Goal: Task Accomplishment & Management: Use online tool/utility

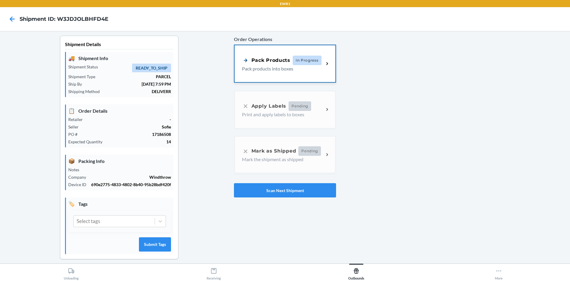
click at [279, 66] on p "Pack products into boxes" at bounding box center [280, 68] width 77 height 7
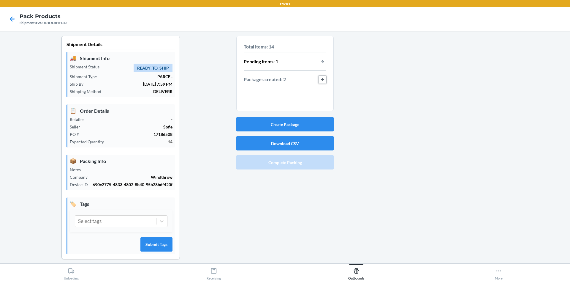
click at [319, 79] on button "button-view-packages-created" at bounding box center [323, 80] width 8 height 8
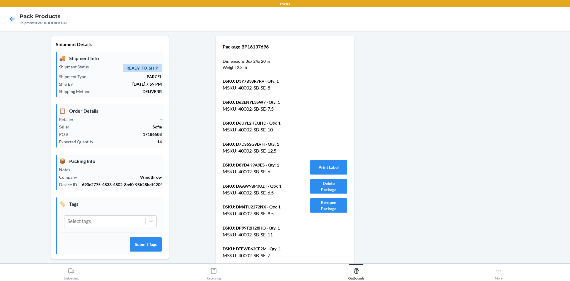
scroll to position [162, 0]
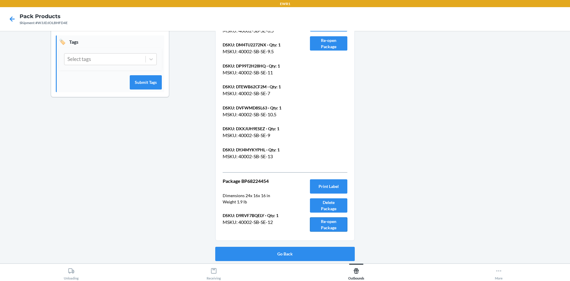
click at [326, 224] on button "Re-open Package" at bounding box center [328, 224] width 37 height 14
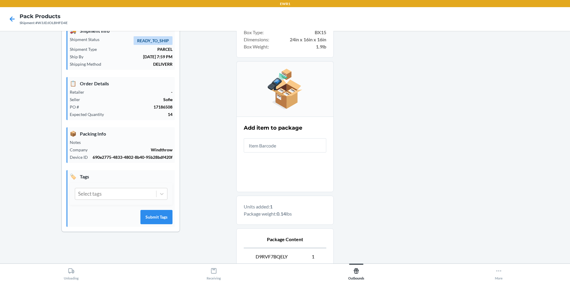
scroll to position [12, 0]
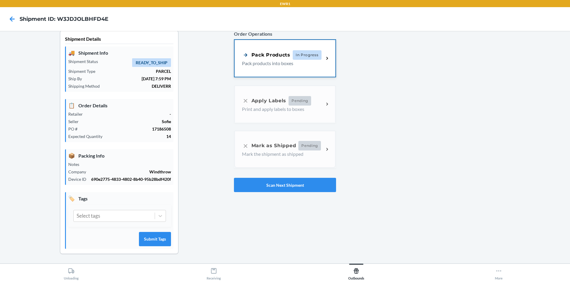
click at [267, 63] on div "Pack Products In Progress Pack products into boxes" at bounding box center [285, 58] width 101 height 37
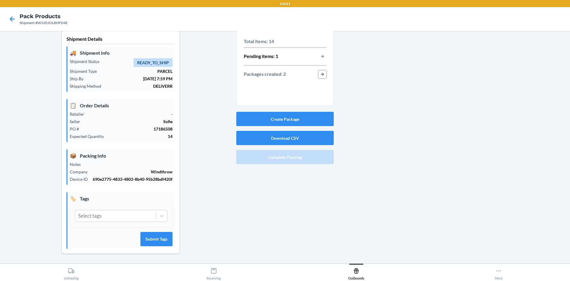
click at [323, 70] on button "button-view-packages-created" at bounding box center [323, 74] width 8 height 8
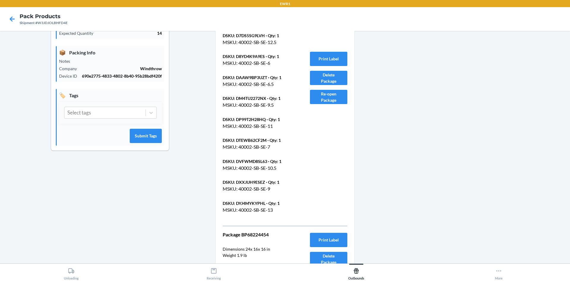
scroll to position [162, 0]
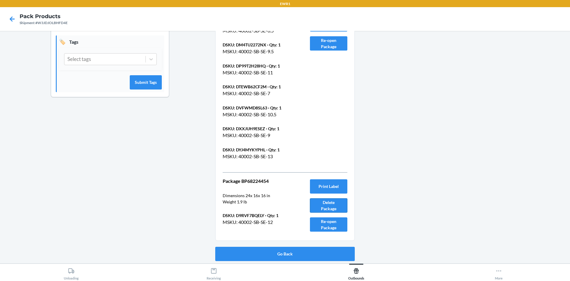
click at [325, 201] on button "Delete Package" at bounding box center [328, 205] width 37 height 14
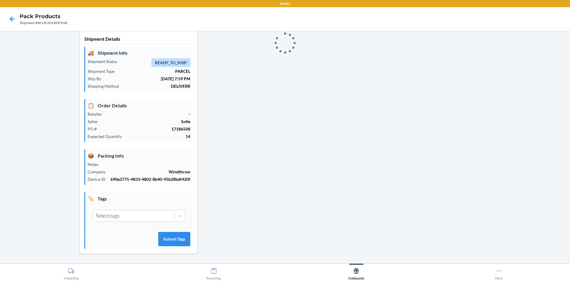
scroll to position [12, 0]
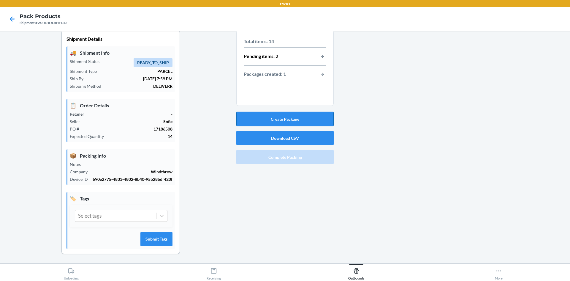
click at [300, 113] on button "Create Package" at bounding box center [284, 119] width 97 height 14
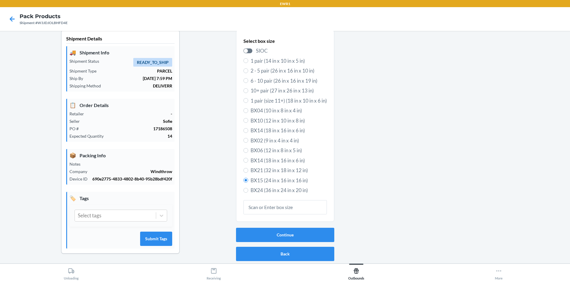
click at [275, 127] on span "BX14 (18 in x 16 in x 6 in)" at bounding box center [289, 131] width 76 height 8
click at [248, 128] on input "BX14 (18 in x 16 in x 6 in)" at bounding box center [246, 130] width 5 height 5
radio input "true"
radio input "false"
click at [283, 227] on button "Continue" at bounding box center [285, 234] width 98 height 14
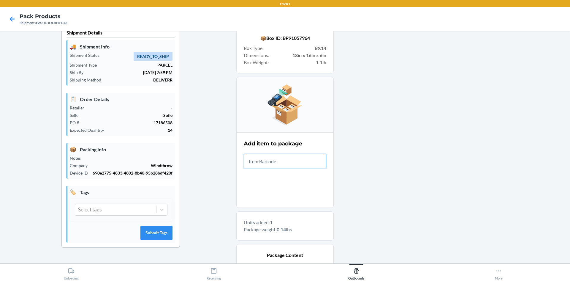
scroll to position [92, 0]
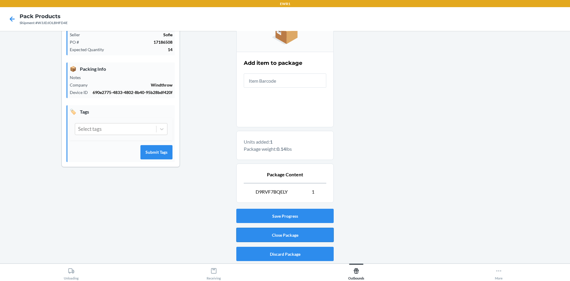
click at [288, 233] on button "Close Package" at bounding box center [284, 234] width 97 height 14
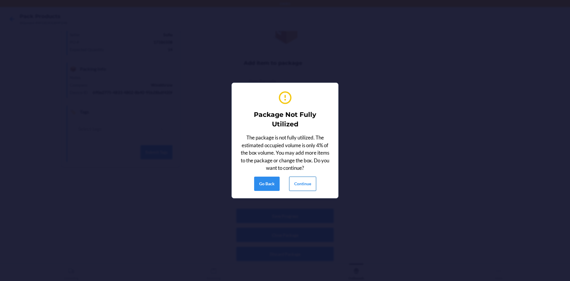
click at [304, 186] on button "Continue" at bounding box center [302, 183] width 27 height 14
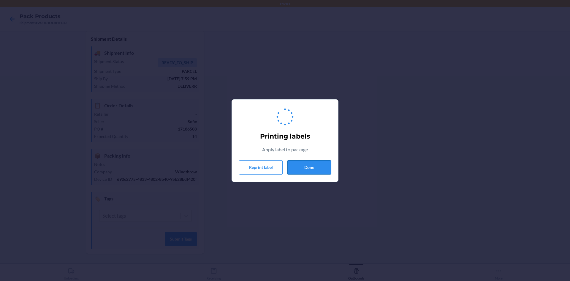
click at [306, 167] on button "Done" at bounding box center [309, 167] width 44 height 14
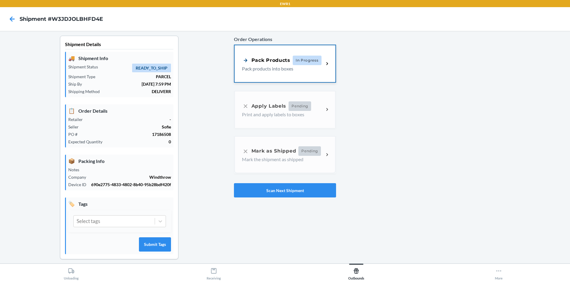
click at [293, 76] on div "Pack Products In Progress Pack products into boxes" at bounding box center [285, 63] width 101 height 37
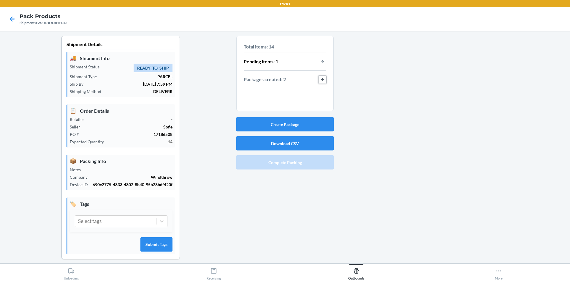
click at [320, 79] on button "button-view-packages-created" at bounding box center [323, 80] width 8 height 8
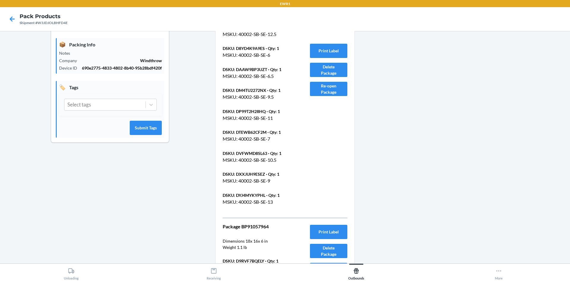
scroll to position [162, 0]
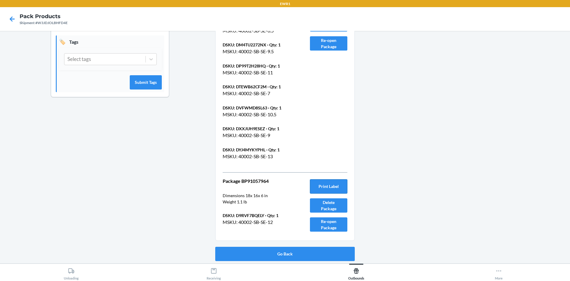
click at [323, 181] on button "Print Label" at bounding box center [328, 186] width 37 height 14
click at [292, 249] on button "Go Back" at bounding box center [285, 253] width 140 height 14
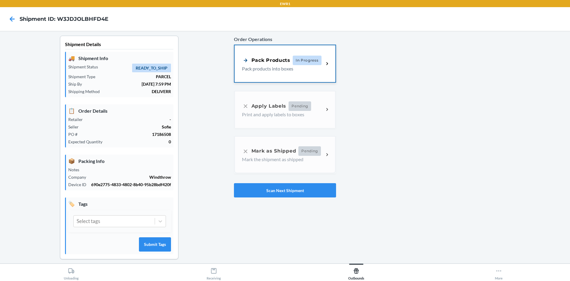
drag, startPoint x: 294, startPoint y: 80, endPoint x: 292, endPoint y: 74, distance: 6.7
click at [292, 74] on div "Pack Products In Progress Pack products into boxes" at bounding box center [285, 63] width 101 height 37
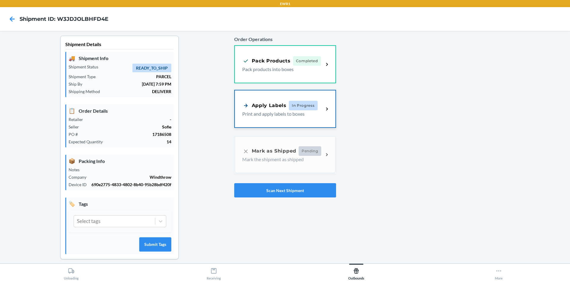
click at [286, 121] on div "Apply Labels In Progress Print and apply labels to boxes" at bounding box center [285, 108] width 101 height 37
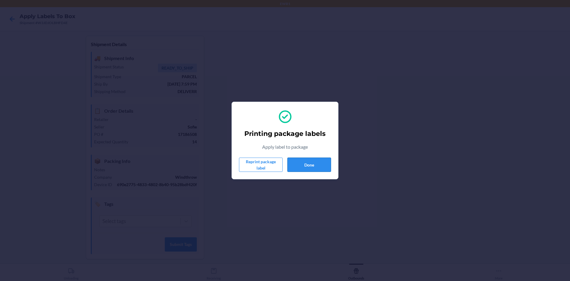
click at [312, 163] on button "Done" at bounding box center [309, 164] width 44 height 14
click at [313, 163] on button "Done" at bounding box center [309, 164] width 44 height 14
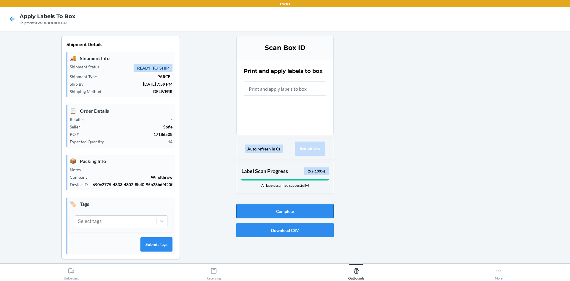
click at [303, 211] on button "Complete" at bounding box center [284, 211] width 97 height 14
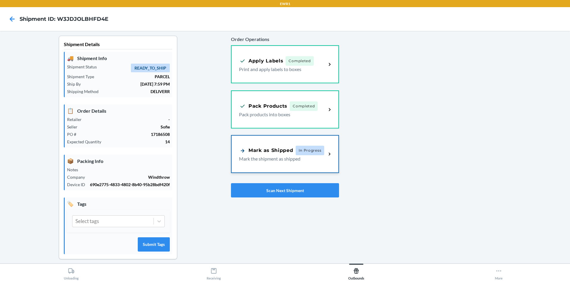
click at [309, 151] on span "In Progress" at bounding box center [310, 151] width 29 height 10
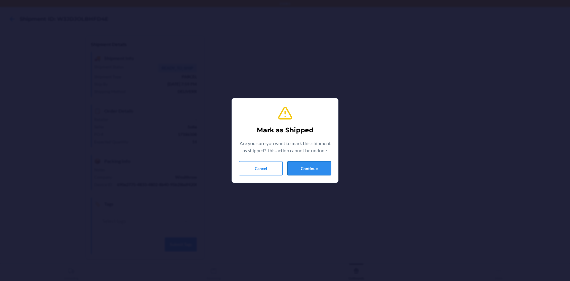
click at [309, 168] on button "Continue" at bounding box center [309, 168] width 44 height 14
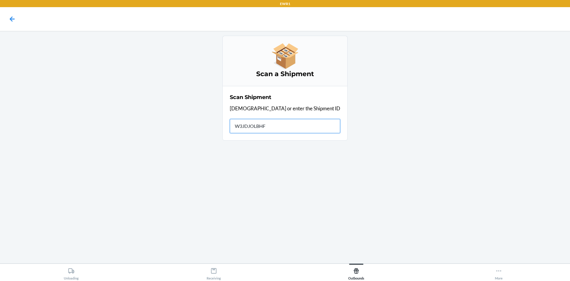
type input "W3JDJOLBHFD"
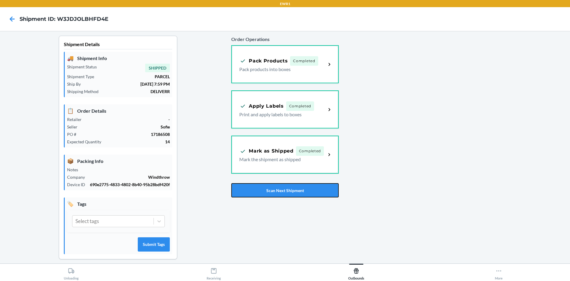
click at [263, 179] on div "Order Operations Pack Products Completed Pack products into boxes Apply Labels …" at bounding box center [284, 116] width 107 height 166
click at [260, 189] on button "Scan Next Shipment" at bounding box center [284, 190] width 107 height 14
click at [300, 188] on button "Scan Next Shipment" at bounding box center [284, 190] width 107 height 14
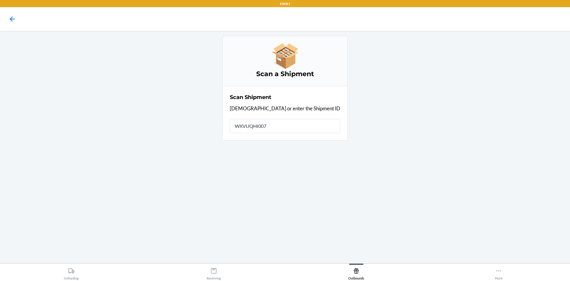
type input "WXVUQHI007P"
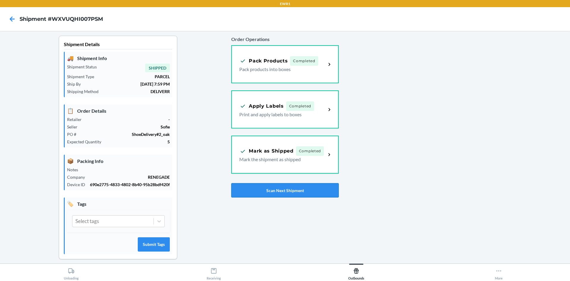
click at [282, 189] on button "Scan Next Shipment" at bounding box center [284, 190] width 107 height 14
click at [286, 192] on button "Scan Next Shipment" at bounding box center [284, 190] width 107 height 14
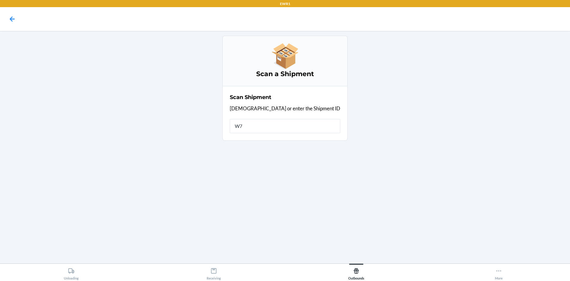
type input "W7O"
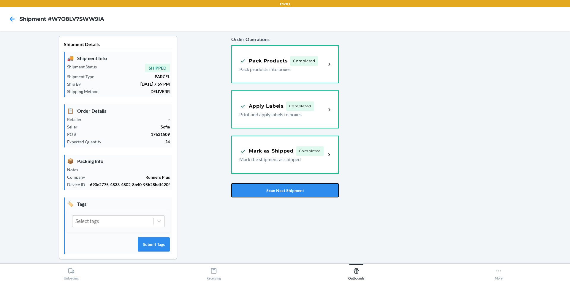
click at [285, 186] on button "Scan Next Shipment" at bounding box center [284, 190] width 107 height 14
click at [280, 189] on button "Scan Next Shipment" at bounding box center [284, 190] width 107 height 14
click at [289, 187] on button "Scan Next Shipment" at bounding box center [284, 190] width 107 height 14
click at [287, 189] on button "Scan Next Shipment" at bounding box center [284, 190] width 107 height 14
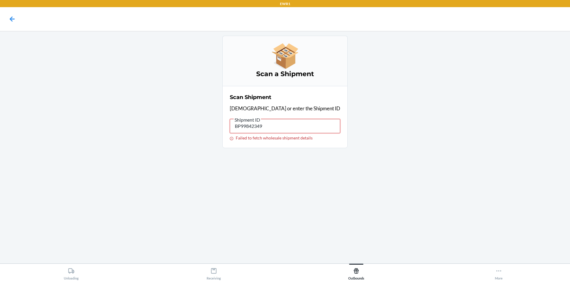
drag, startPoint x: 285, startPoint y: 128, endPoint x: 117, endPoint y: 134, distance: 167.9
click at [117, 134] on div "Scan a Shipment Scan Shipment Scan or enter the Shipment ID Shipment ID BP99842…" at bounding box center [285, 92] width 561 height 112
type input "WZ5HACI7P"
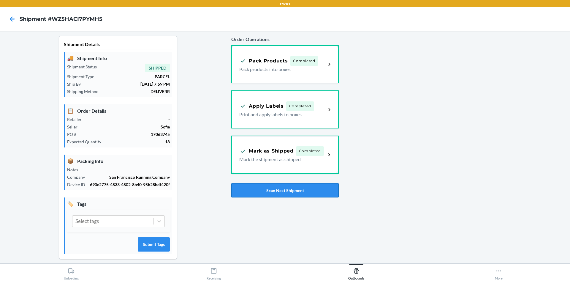
click at [238, 188] on button "Scan Next Shipment" at bounding box center [284, 190] width 107 height 14
